Goal: Information Seeking & Learning: Learn about a topic

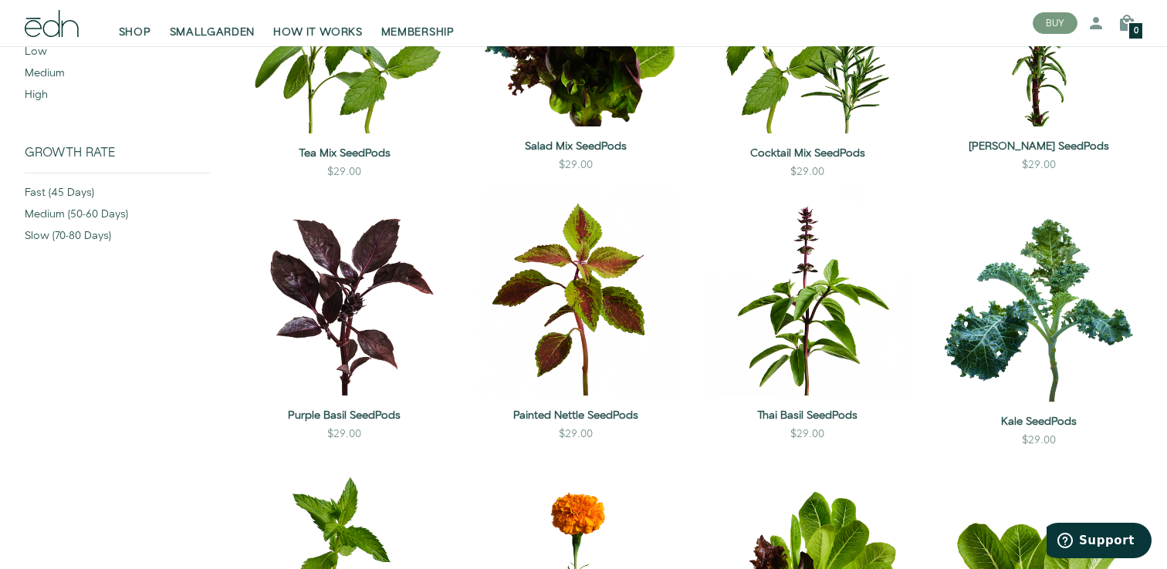
scroll to position [354, 0]
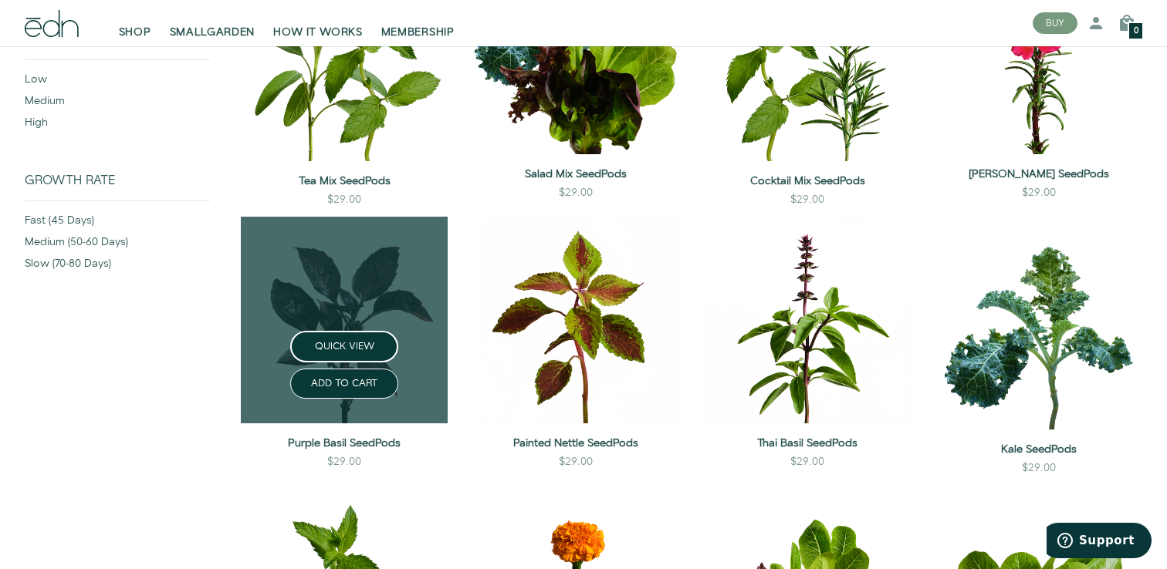
click at [372, 289] on link at bounding box center [344, 320] width 207 height 207
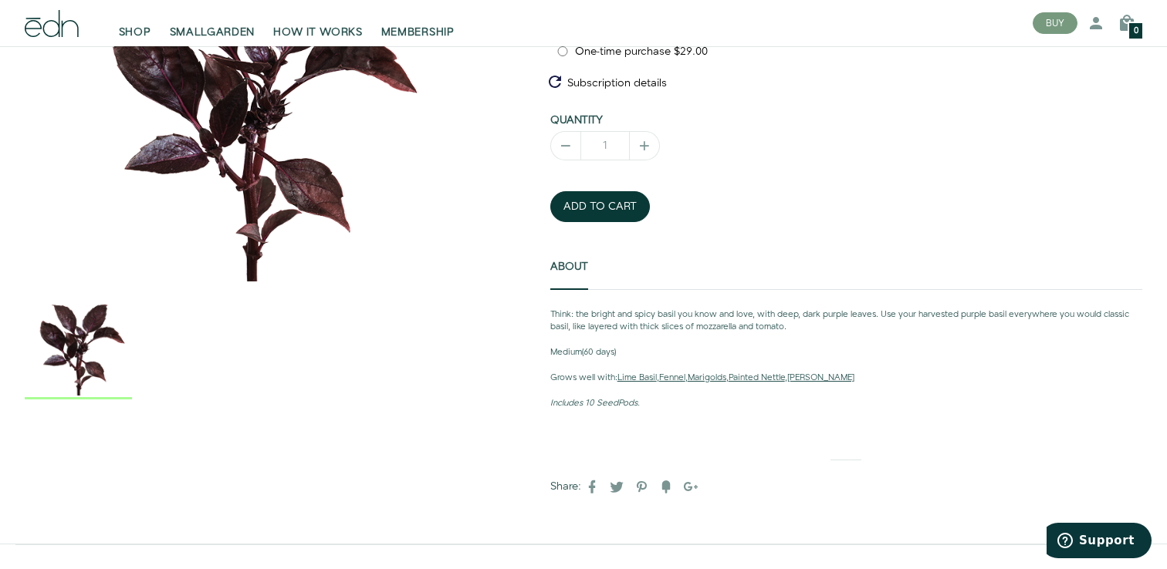
scroll to position [294, 0]
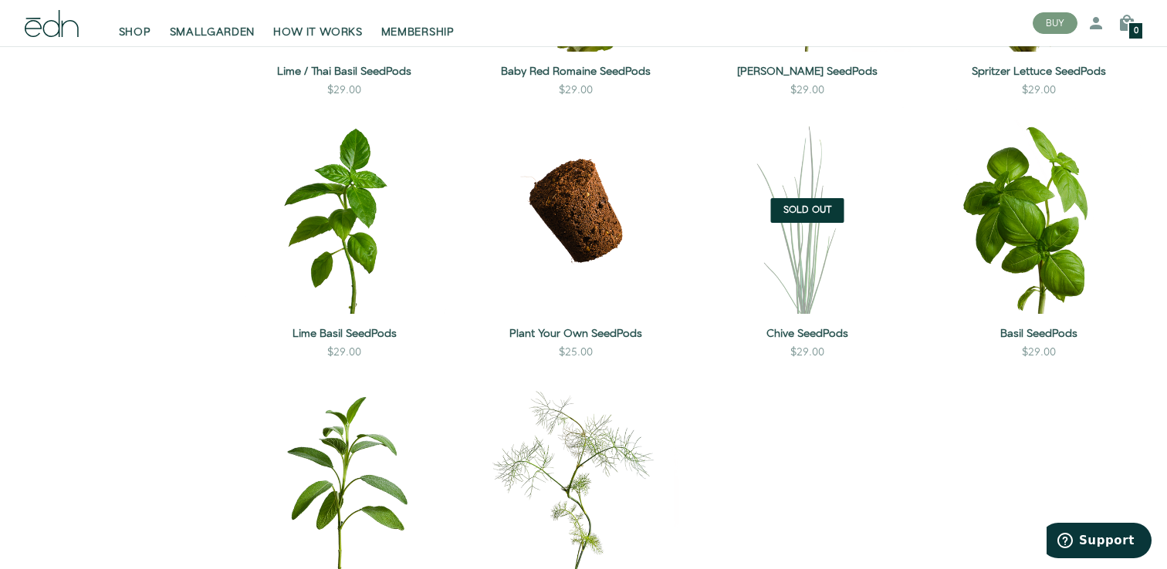
scroll to position [1269, 0]
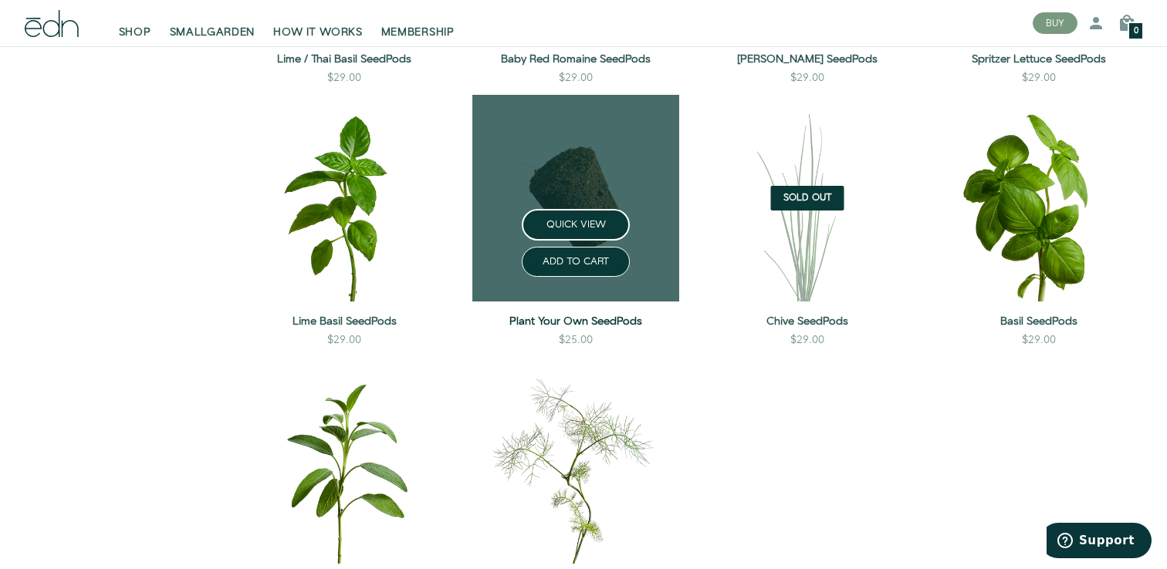
click at [601, 324] on link "Plant Your Own SeedPods" at bounding box center [575, 321] width 207 height 15
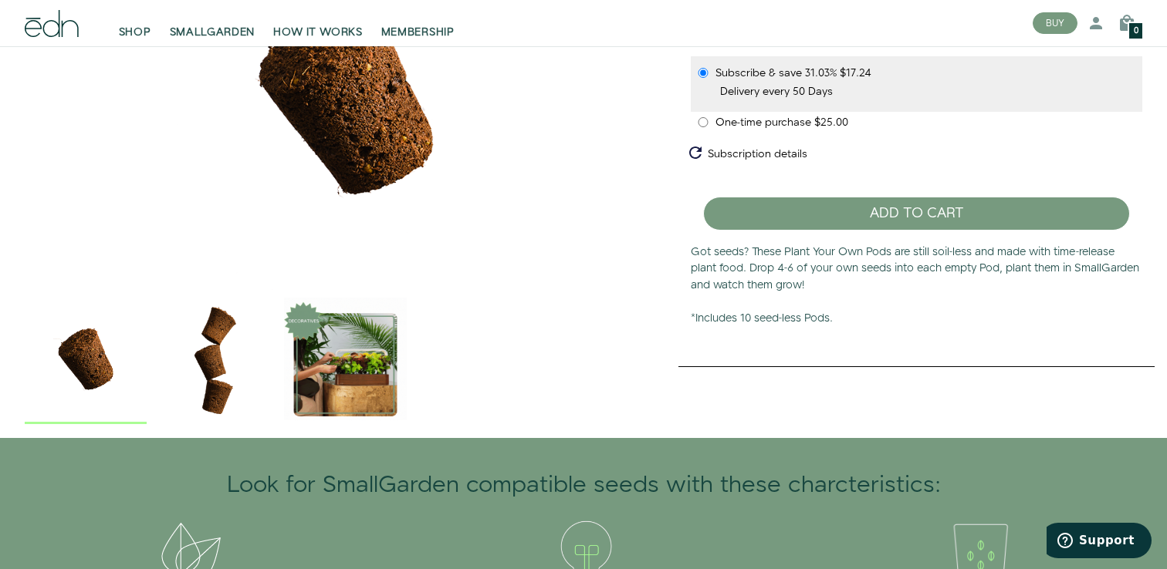
scroll to position [181, 0]
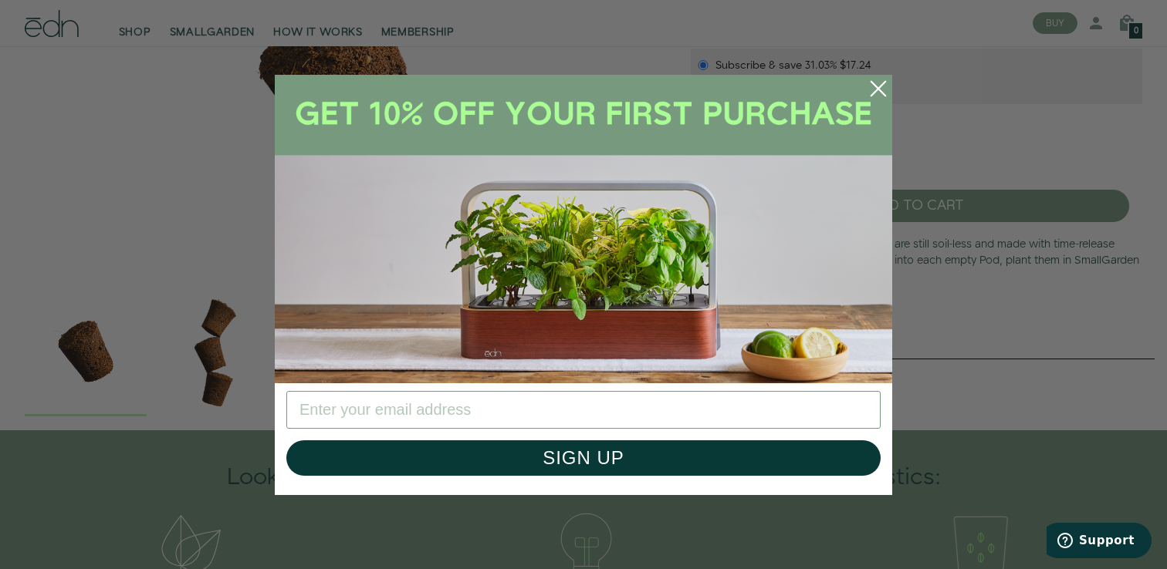
click at [869, 88] on circle "Close dialog" at bounding box center [878, 89] width 34 height 34
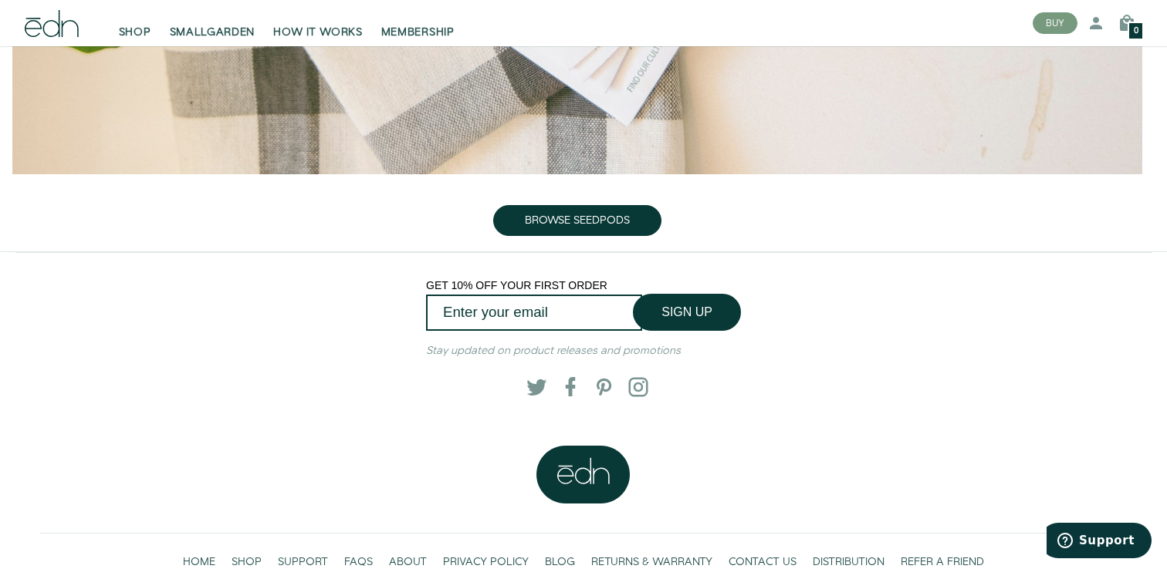
scroll to position [1719, 0]
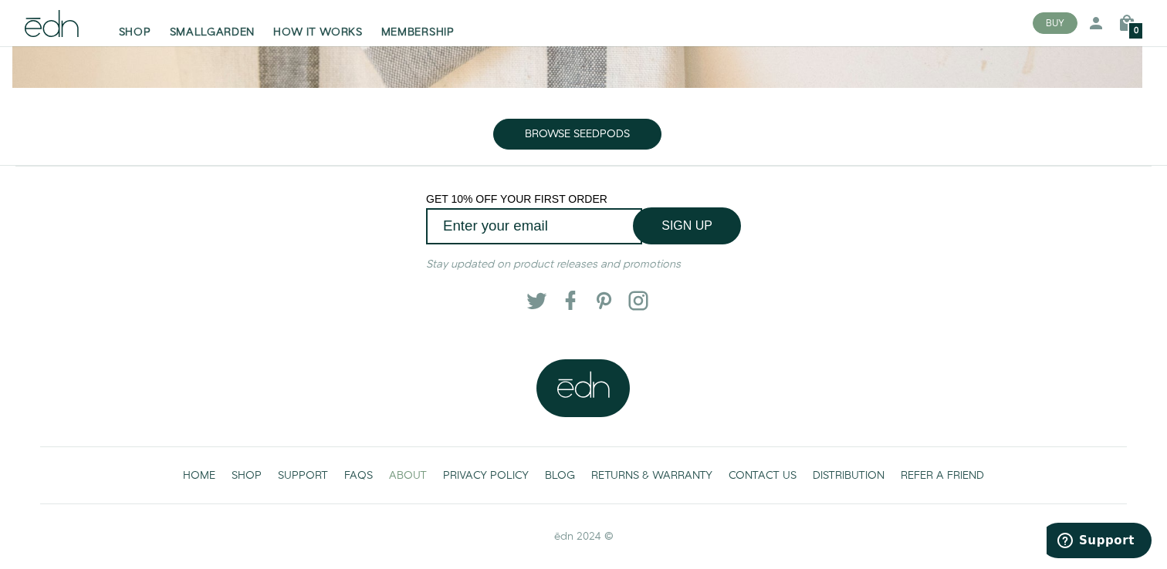
click at [400, 478] on span "ABOUT" at bounding box center [408, 475] width 38 height 15
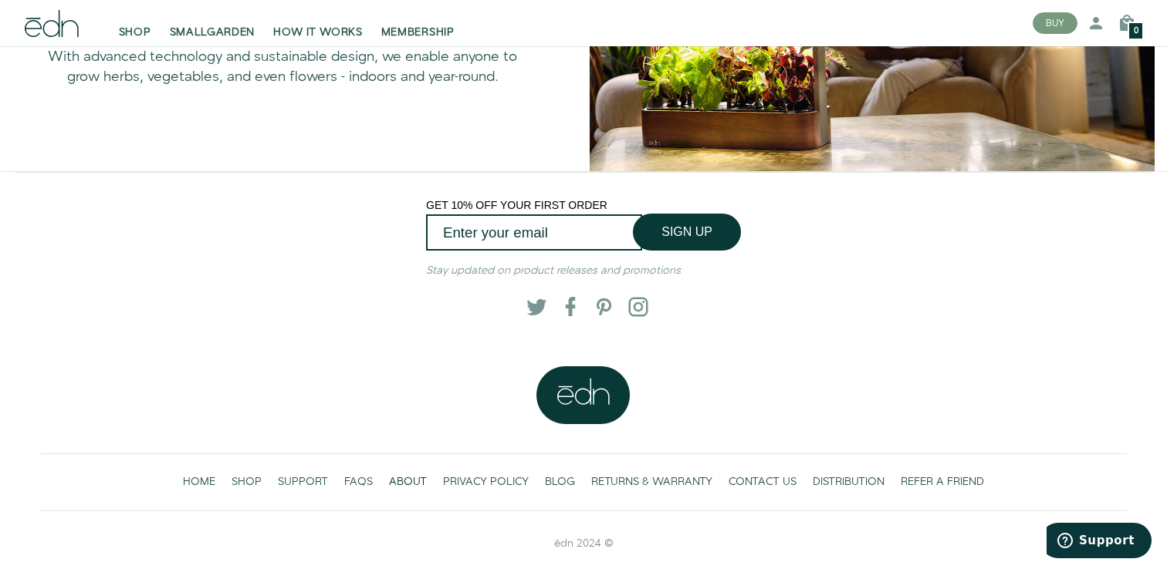
scroll to position [1168, 0]
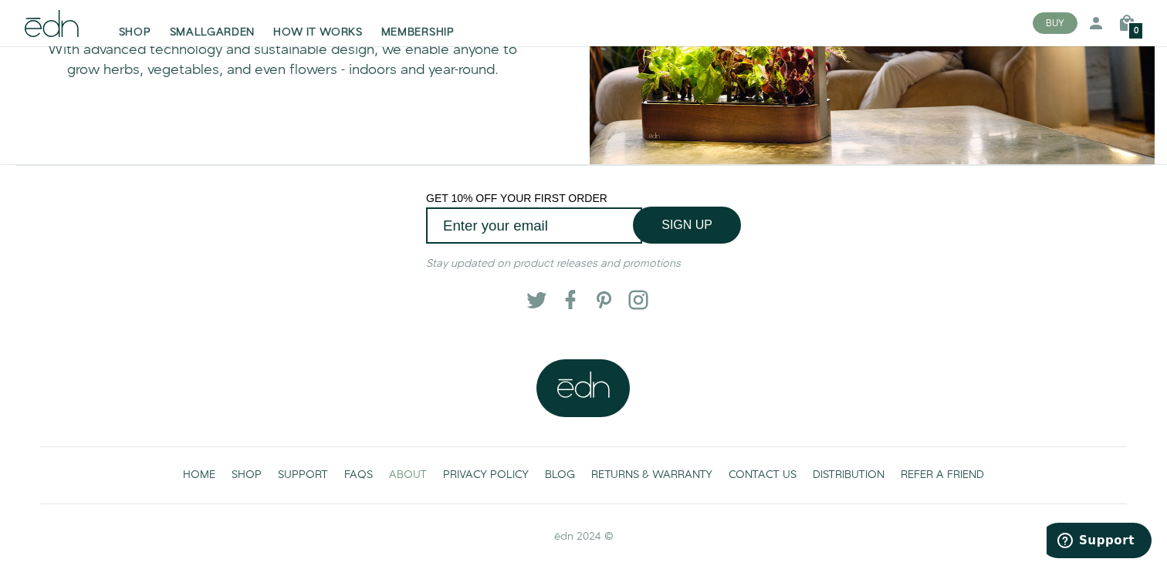
click at [398, 478] on span "ABOUT" at bounding box center [408, 475] width 38 height 15
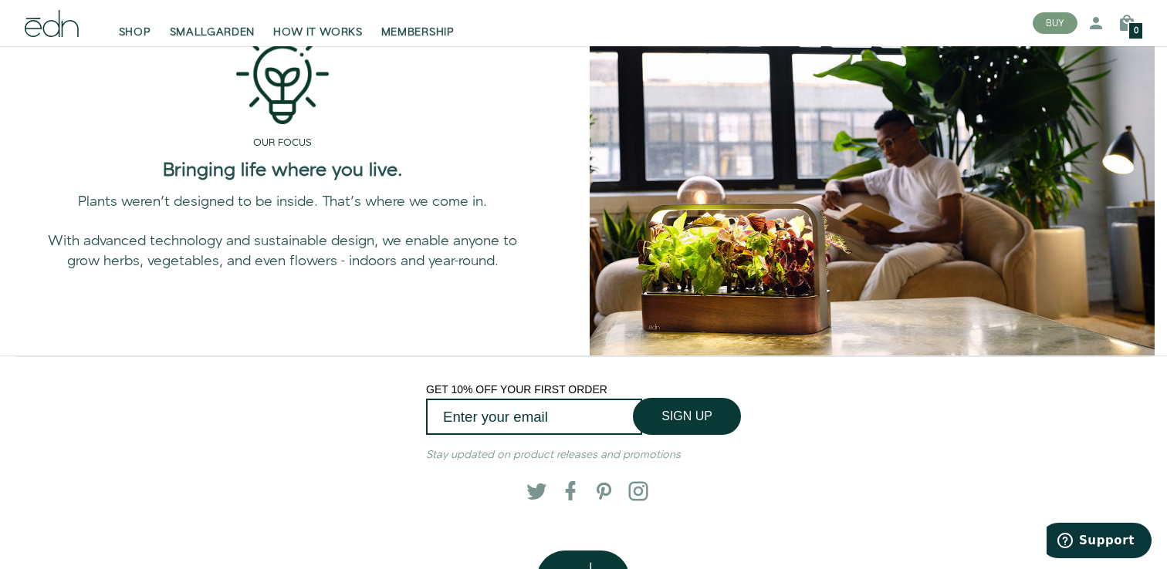
scroll to position [1168, 0]
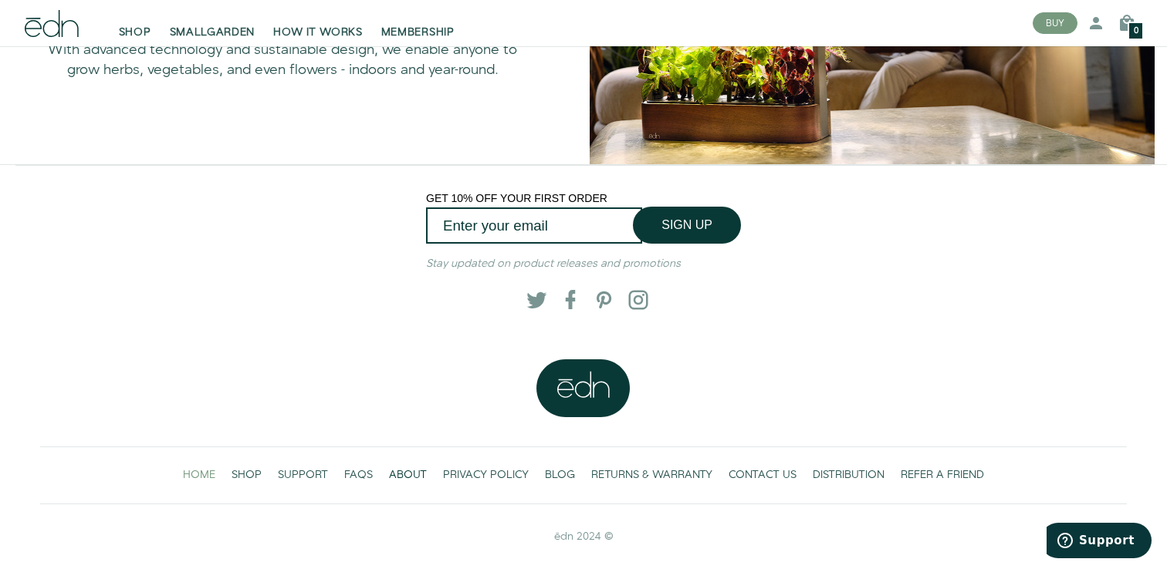
click at [207, 468] on span "HOME" at bounding box center [199, 475] width 32 height 15
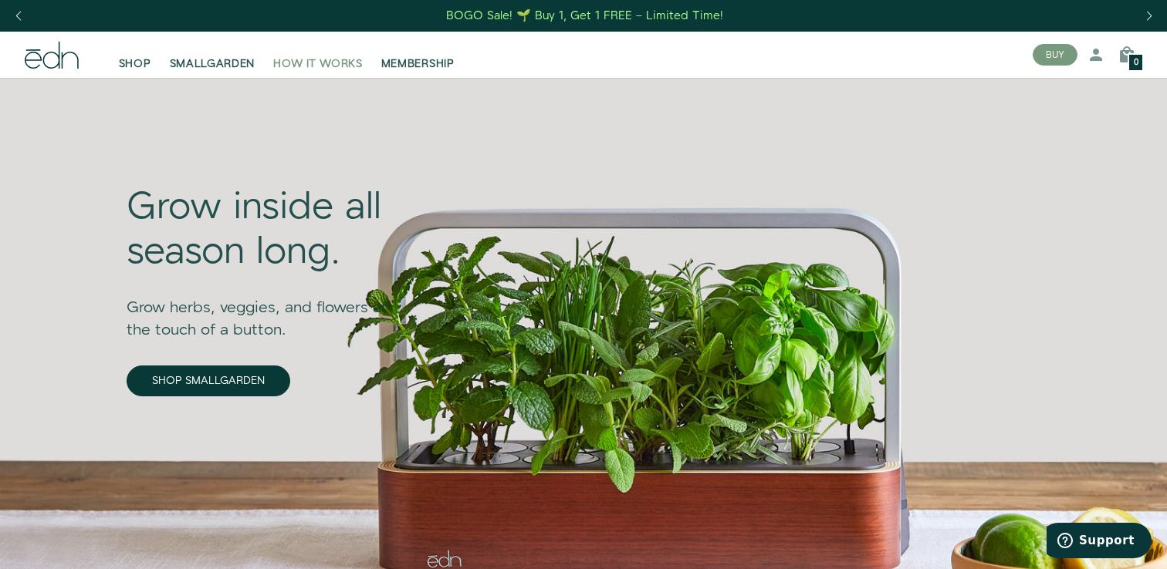
click at [325, 62] on span "HOW IT WORKS" at bounding box center [317, 63] width 89 height 15
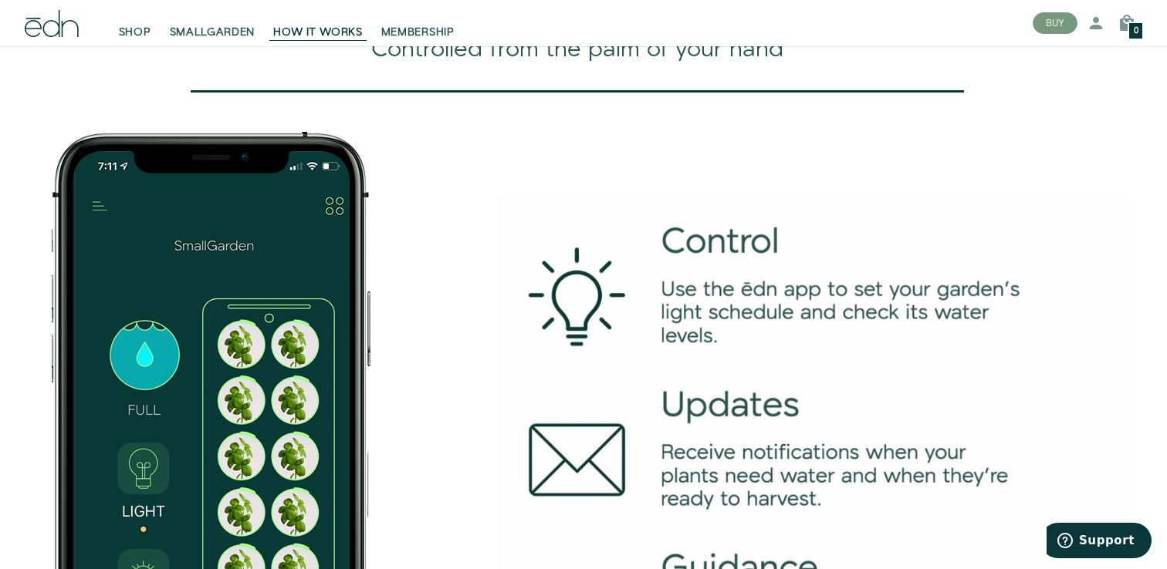
scroll to position [2100, 0]
